Goal: Book appointment/travel/reservation

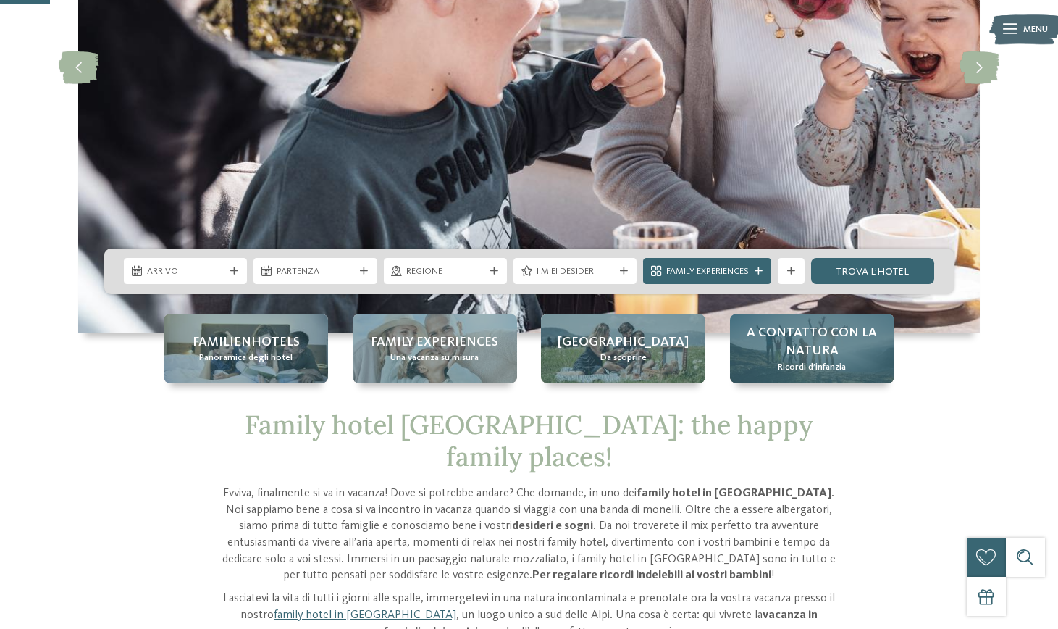
click at [789, 348] on span "A contatto con la natura" at bounding box center [812, 342] width 138 height 36
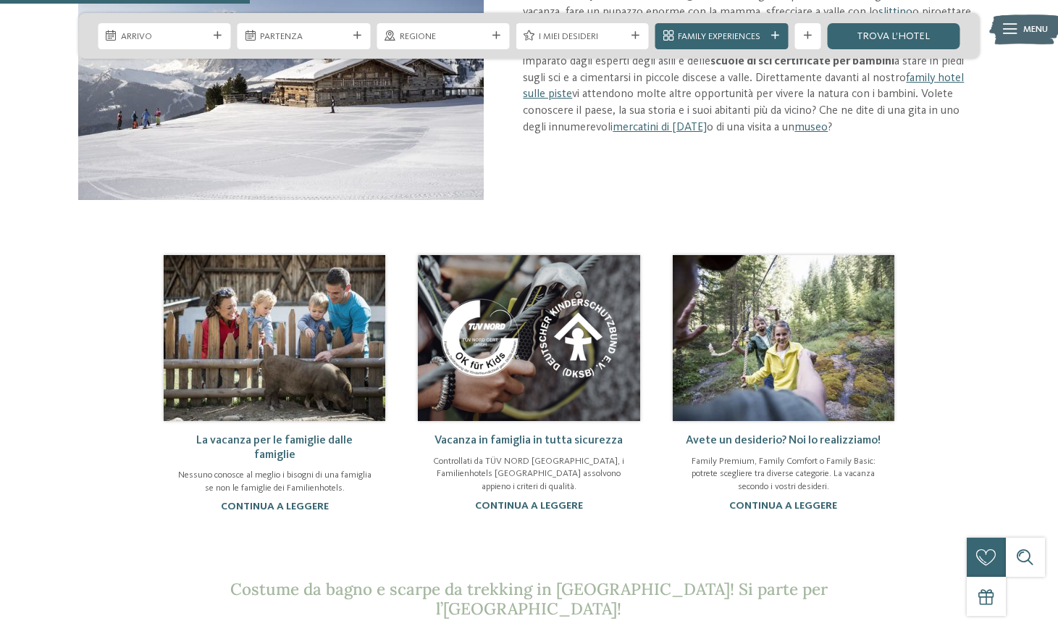
scroll to position [900, 0]
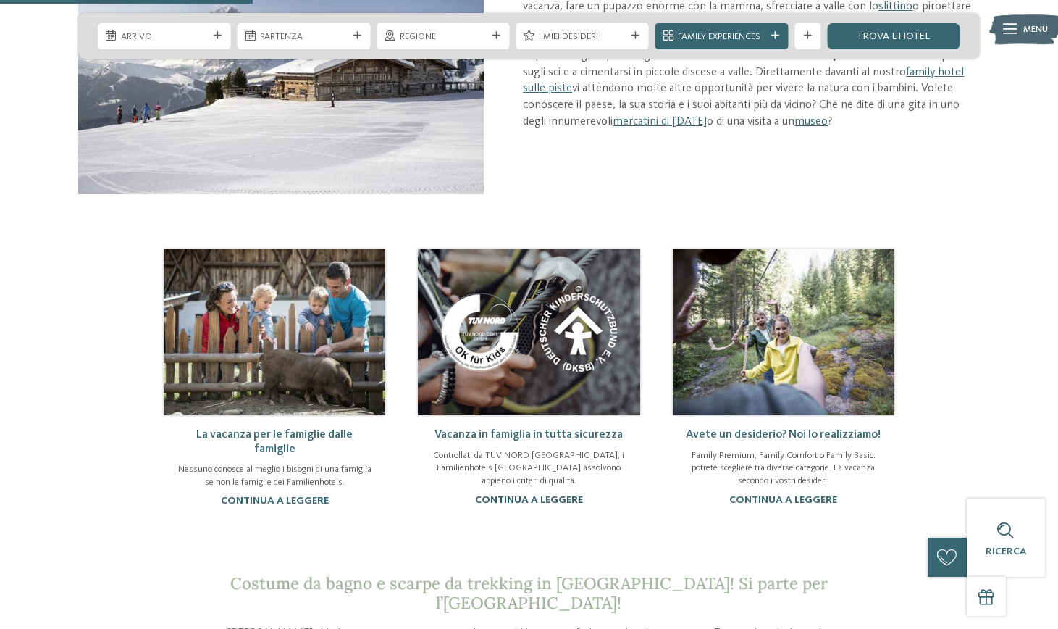
click at [535, 495] on link "continua a leggere" at bounding box center [529, 500] width 108 height 10
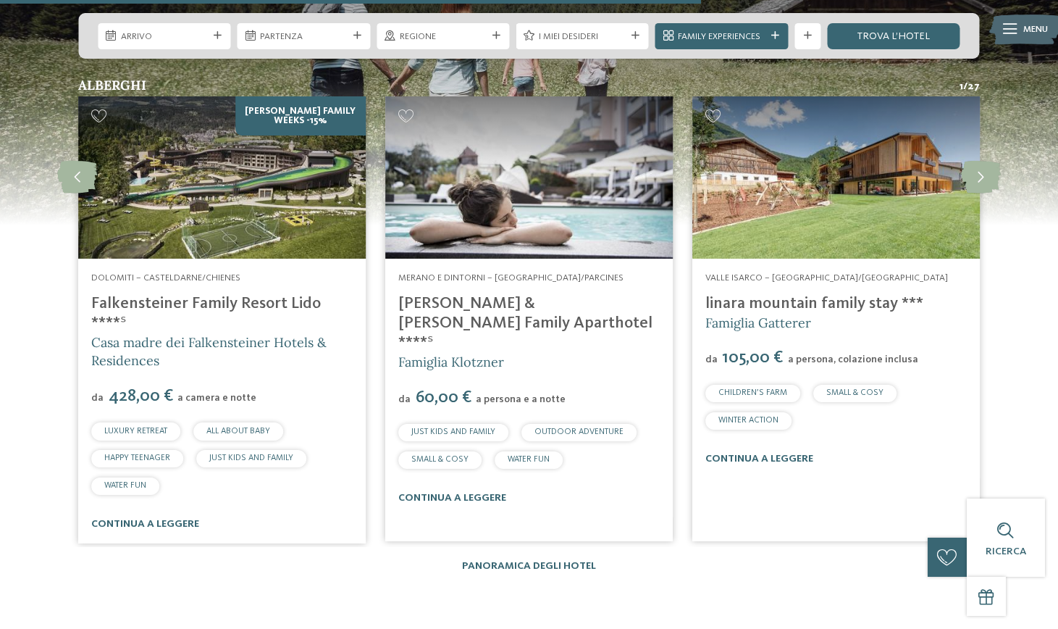
scroll to position [1404, 0]
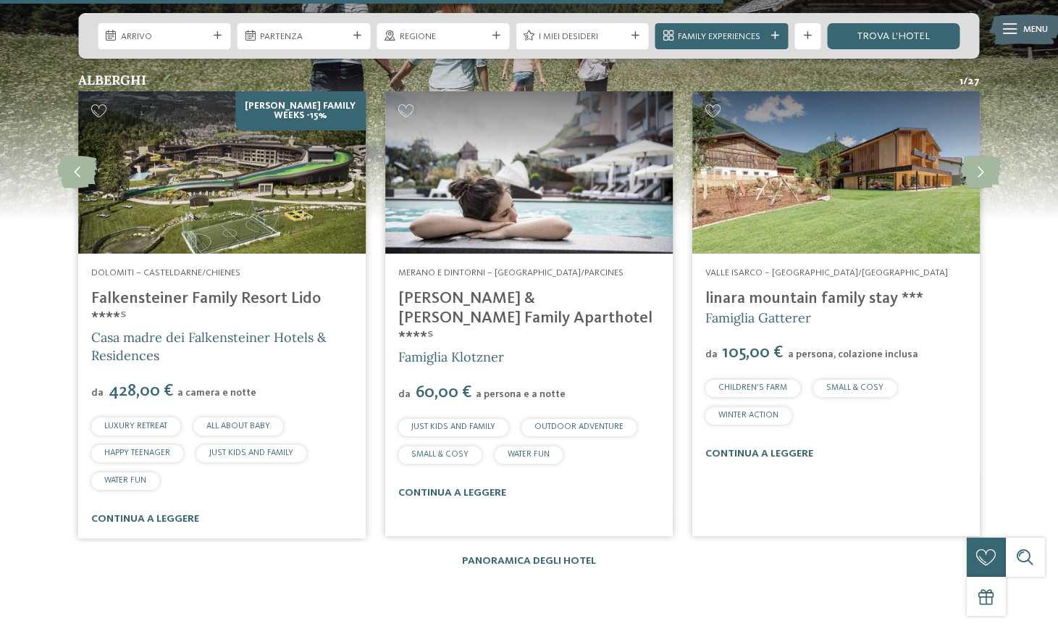
click at [222, 337] on span "Casa madre dei Falkensteiner Hotels & Residences" at bounding box center [208, 346] width 235 height 35
click at [232, 290] on link "Falkensteiner Family Resort Lido ****ˢ" at bounding box center [206, 307] width 230 height 35
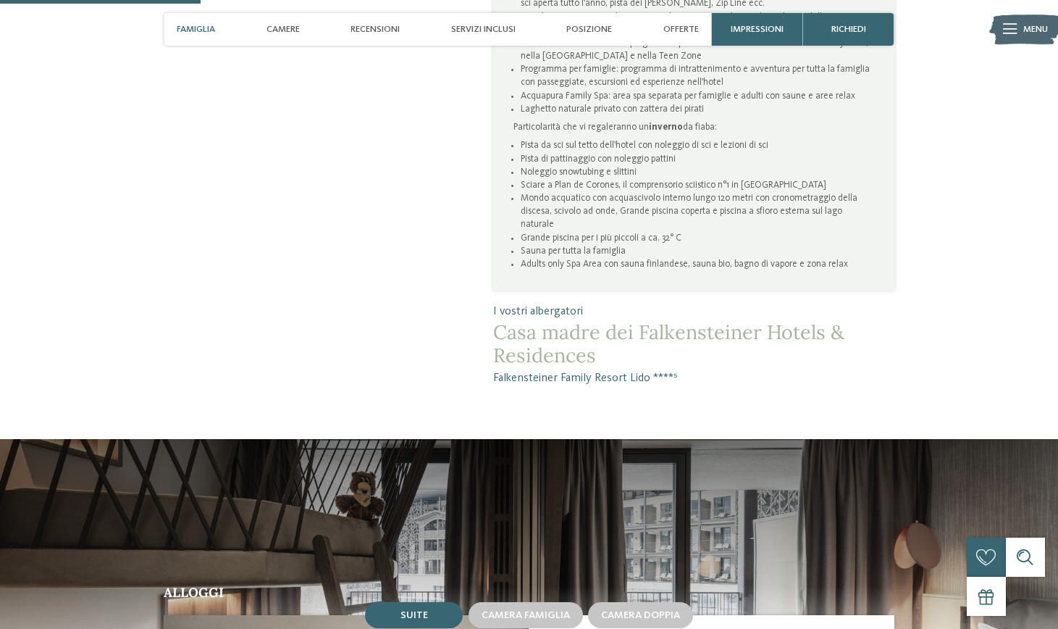
scroll to position [839, 0]
